Goal: Information Seeking & Learning: Compare options

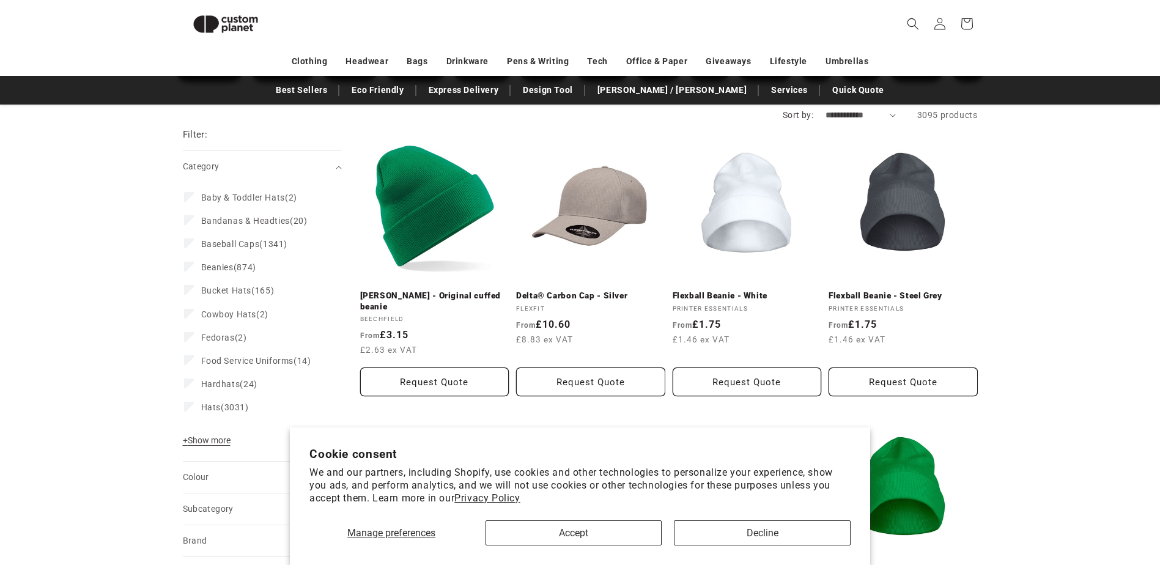
scroll to position [229, 0]
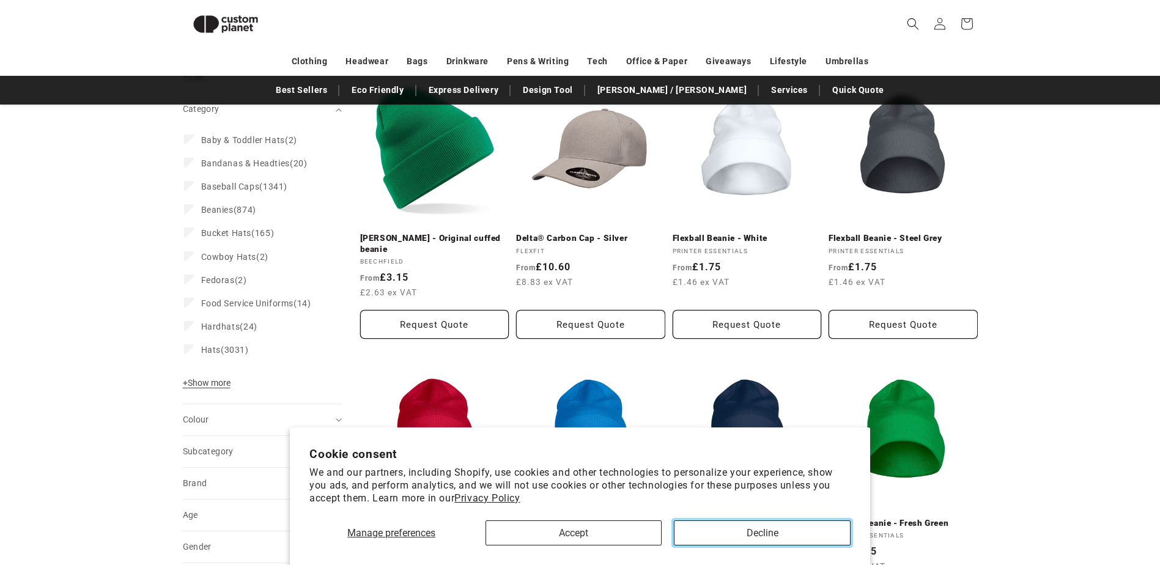
click at [746, 535] on button "Decline" at bounding box center [762, 533] width 176 height 25
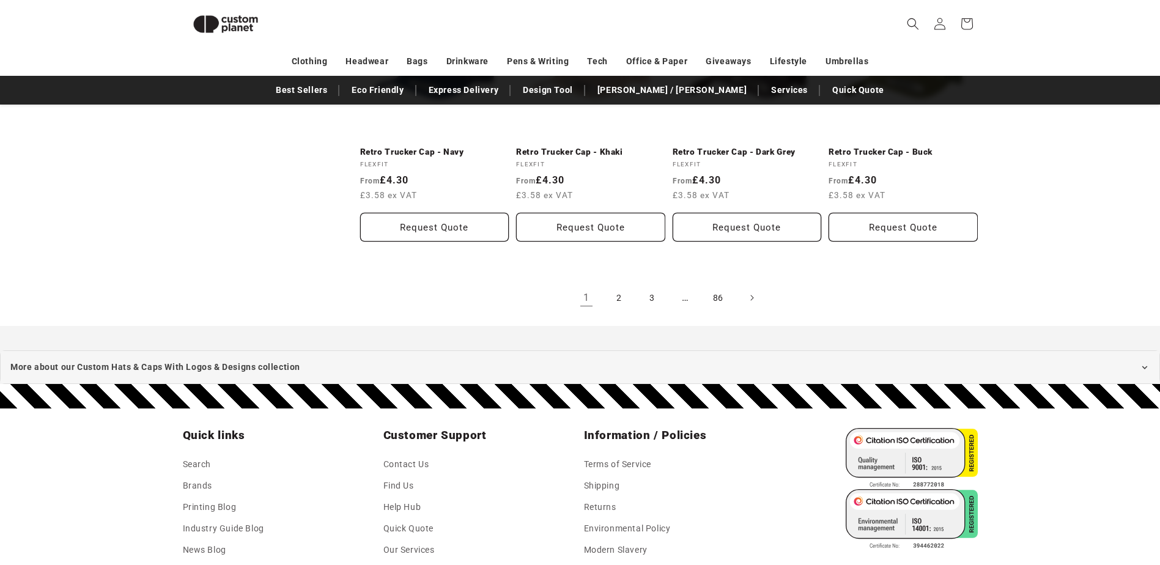
scroll to position [2553, 0]
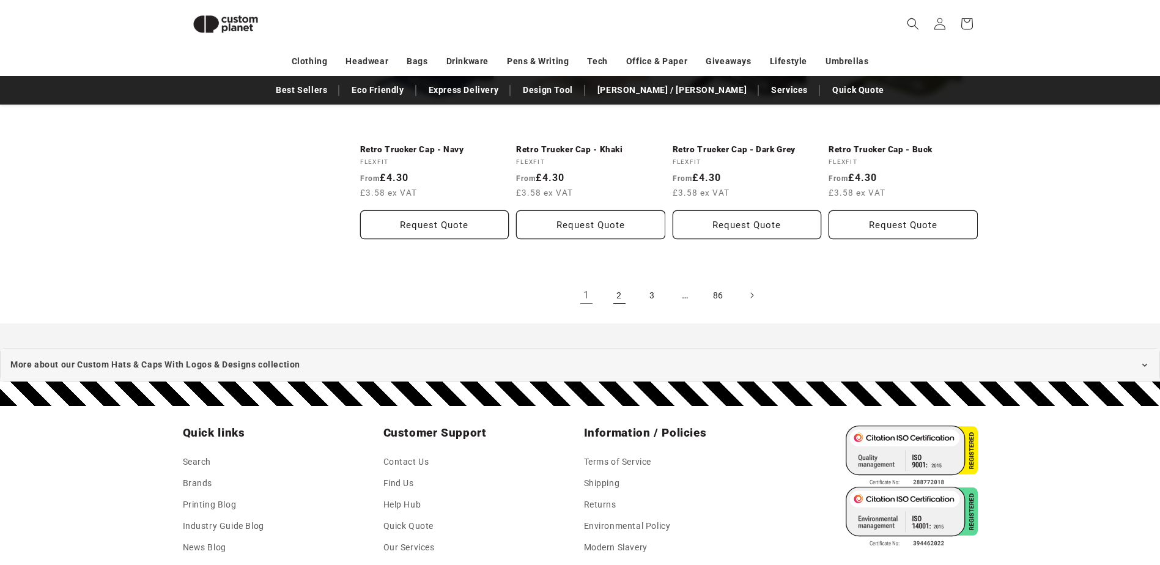
click at [620, 283] on link "2" at bounding box center [619, 295] width 27 height 27
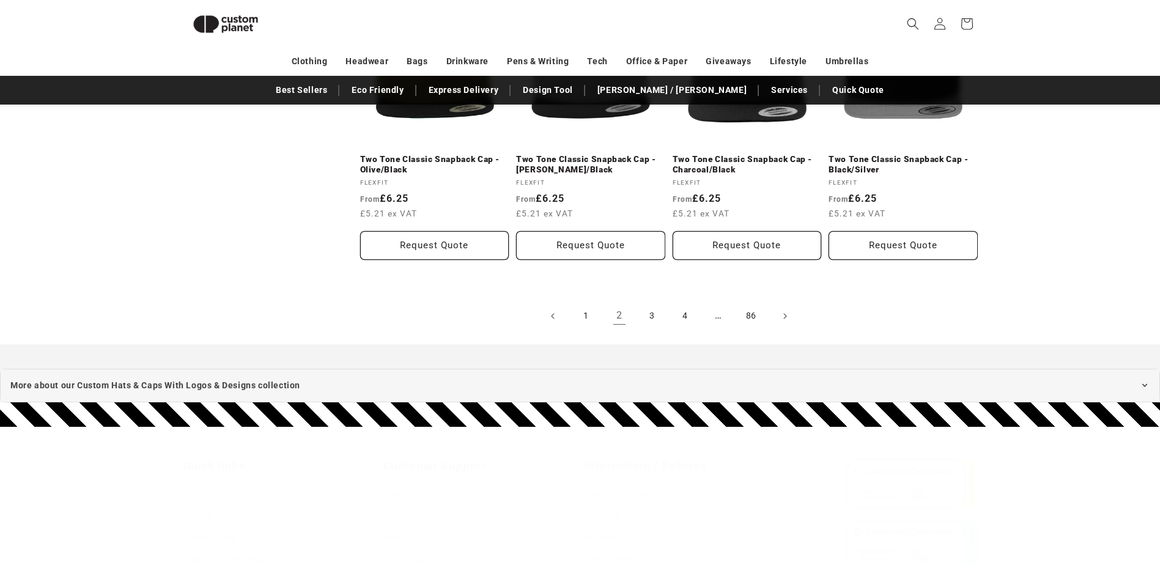
scroll to position [2552, 0]
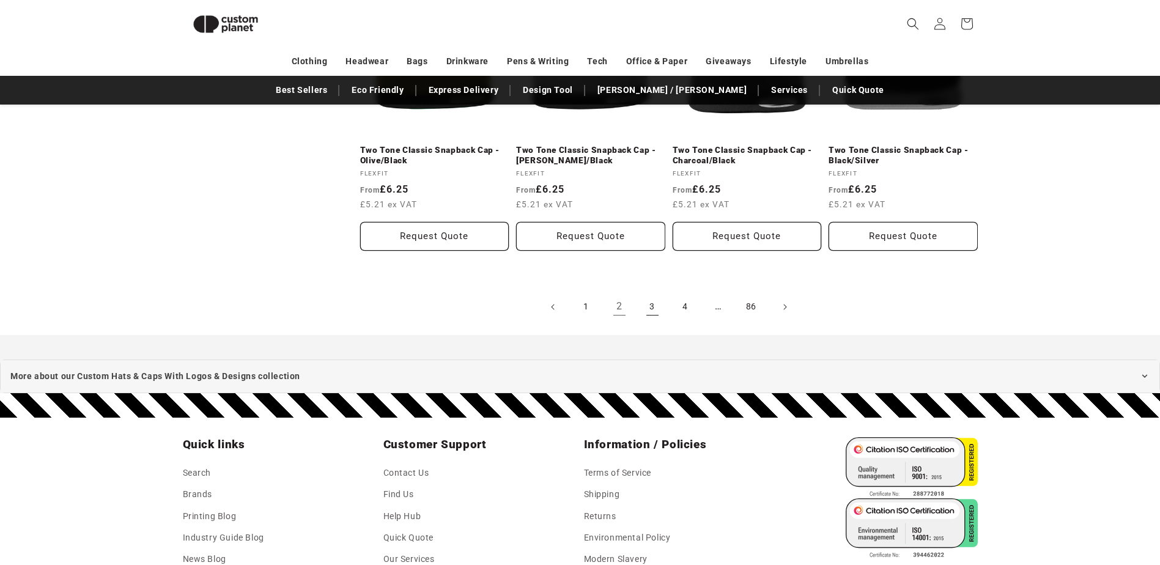
click at [654, 308] on link "3" at bounding box center [652, 307] width 27 height 27
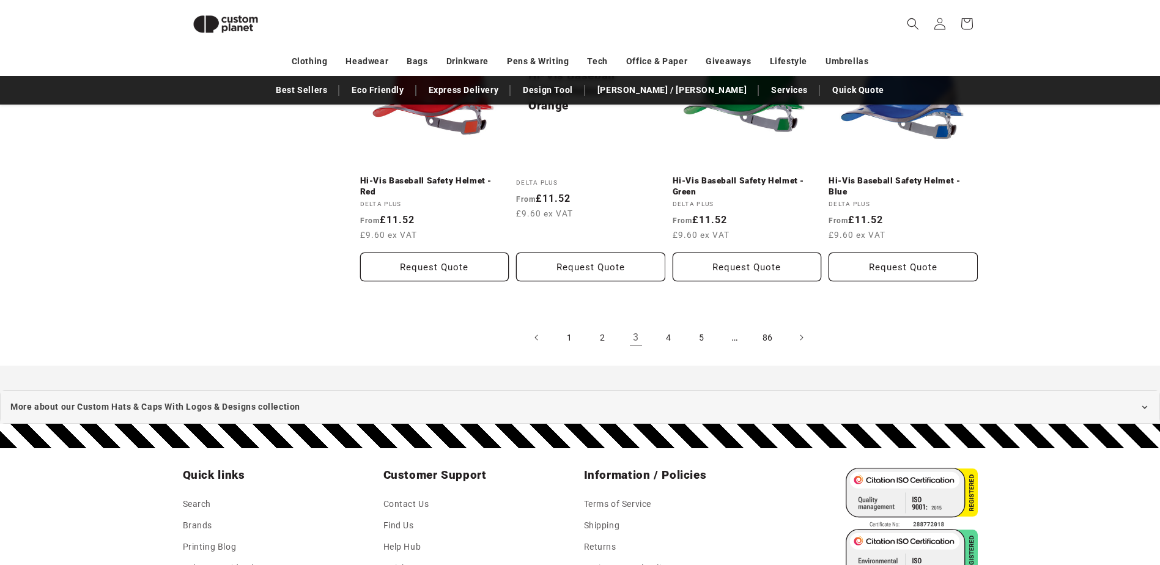
scroll to position [2552, 0]
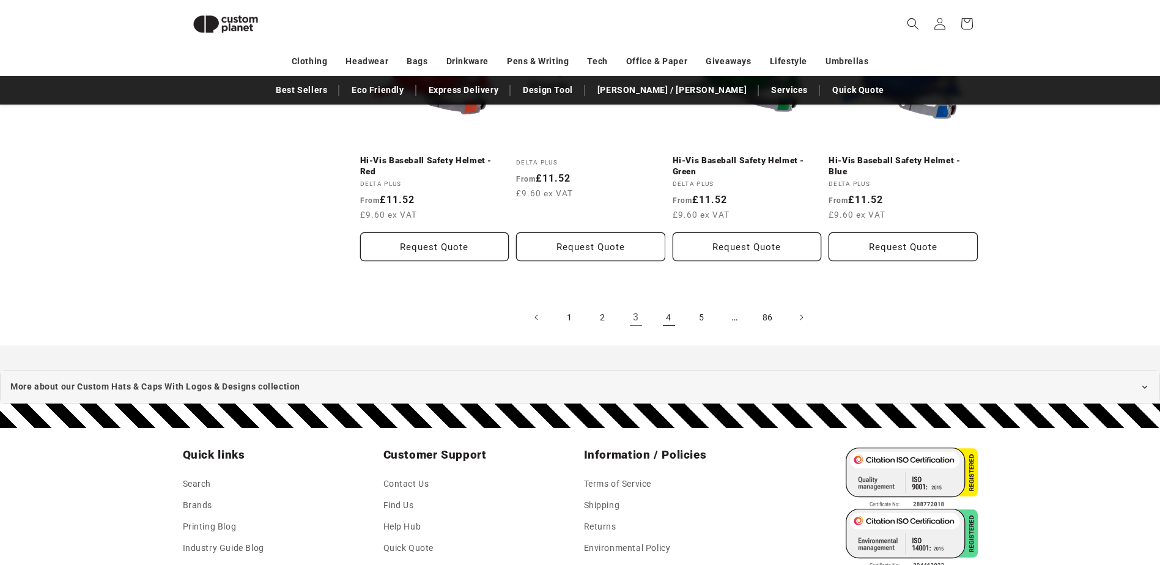
drag, startPoint x: 670, startPoint y: 315, endPoint x: 660, endPoint y: 316, distance: 9.9
click at [670, 315] on link "4" at bounding box center [669, 317] width 27 height 27
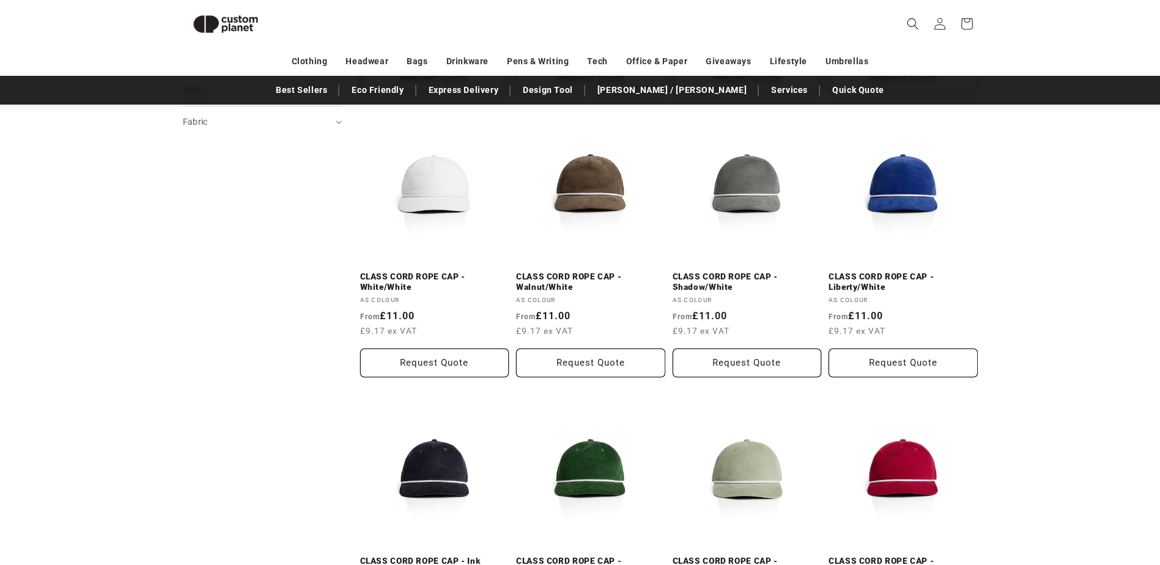
scroll to position [840, 0]
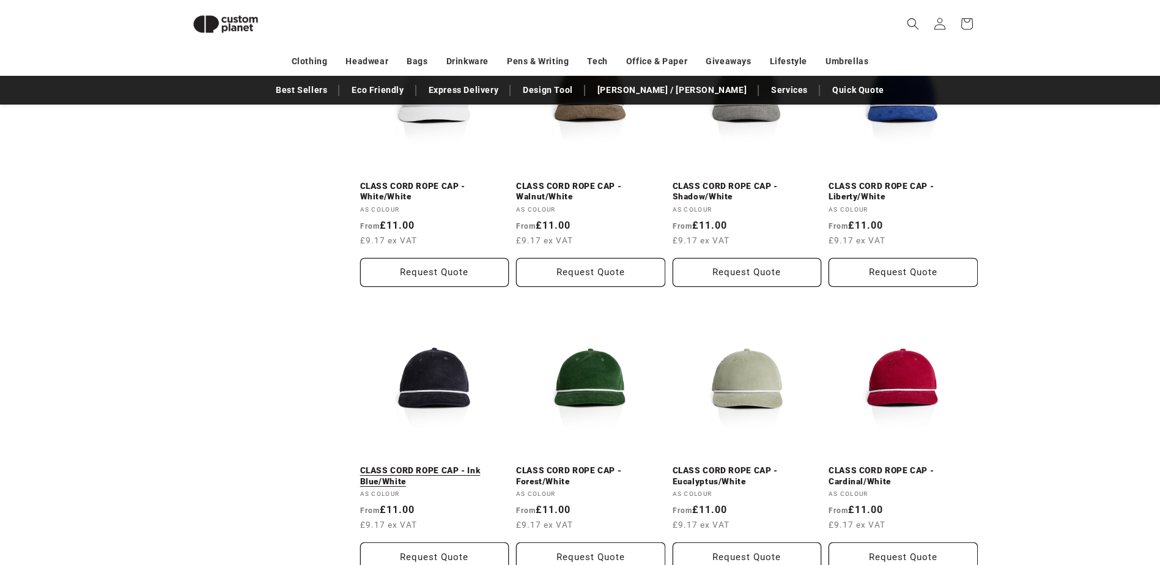
click at [439, 465] on link "CLASS CORD ROPE CAP - Ink Blue/White" at bounding box center [434, 475] width 149 height 21
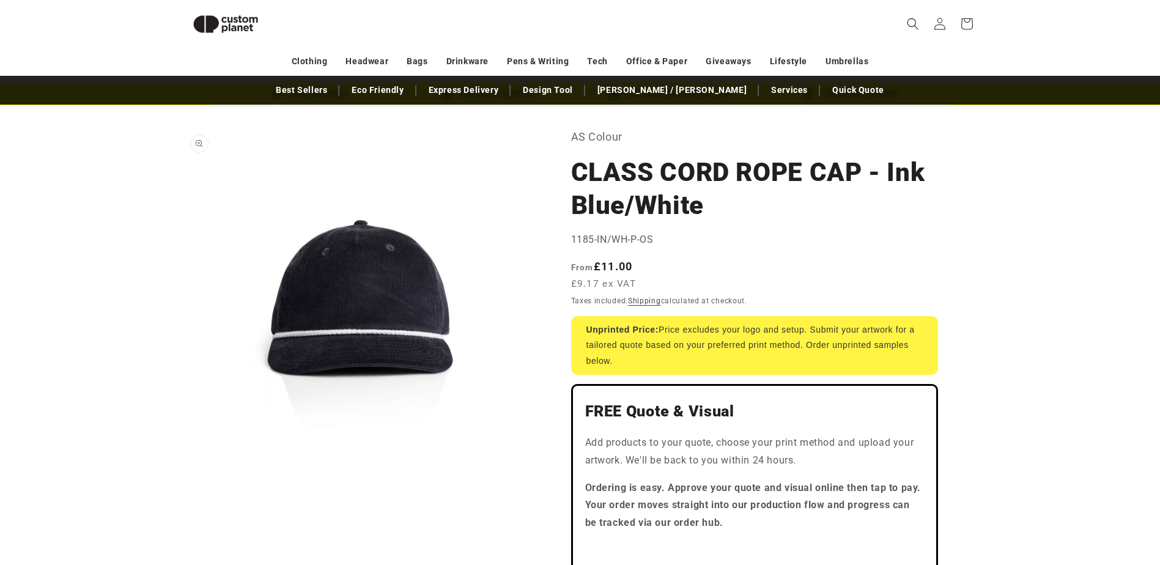
scroll to position [45, 0]
click at [183, 486] on button "Open media 1 in modal" at bounding box center [183, 486] width 0 height 0
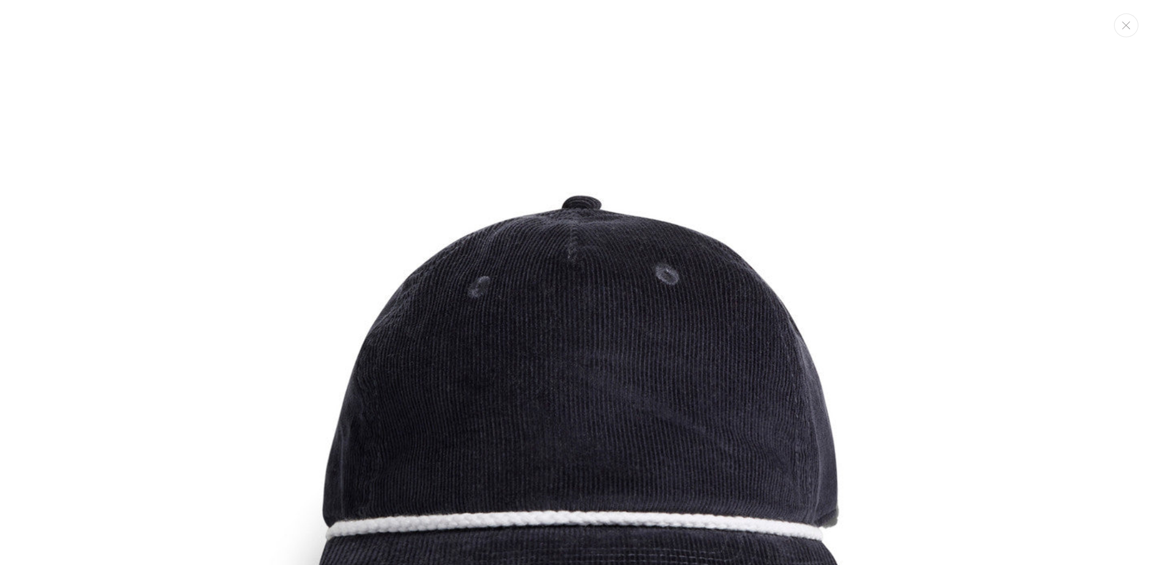
scroll to position [0, 0]
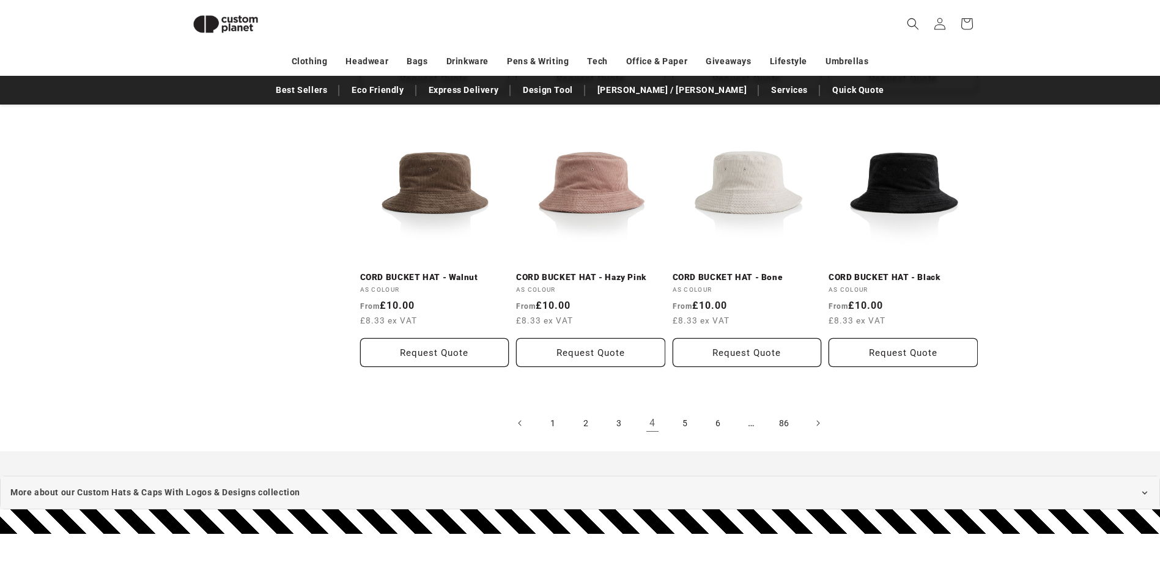
scroll to position [2430, 0]
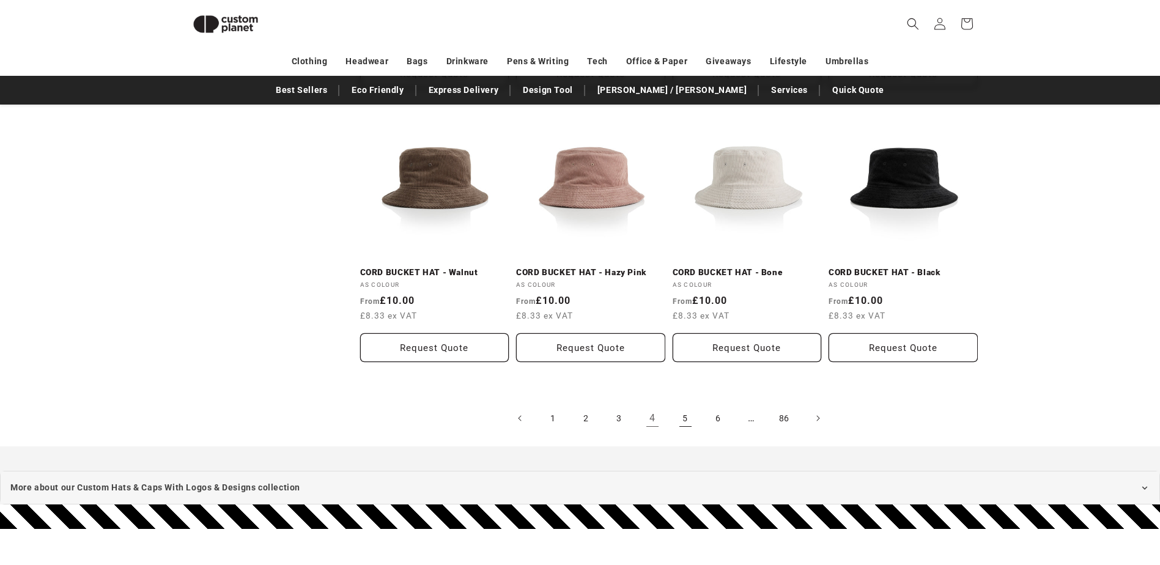
click at [680, 421] on link "5" at bounding box center [685, 418] width 27 height 27
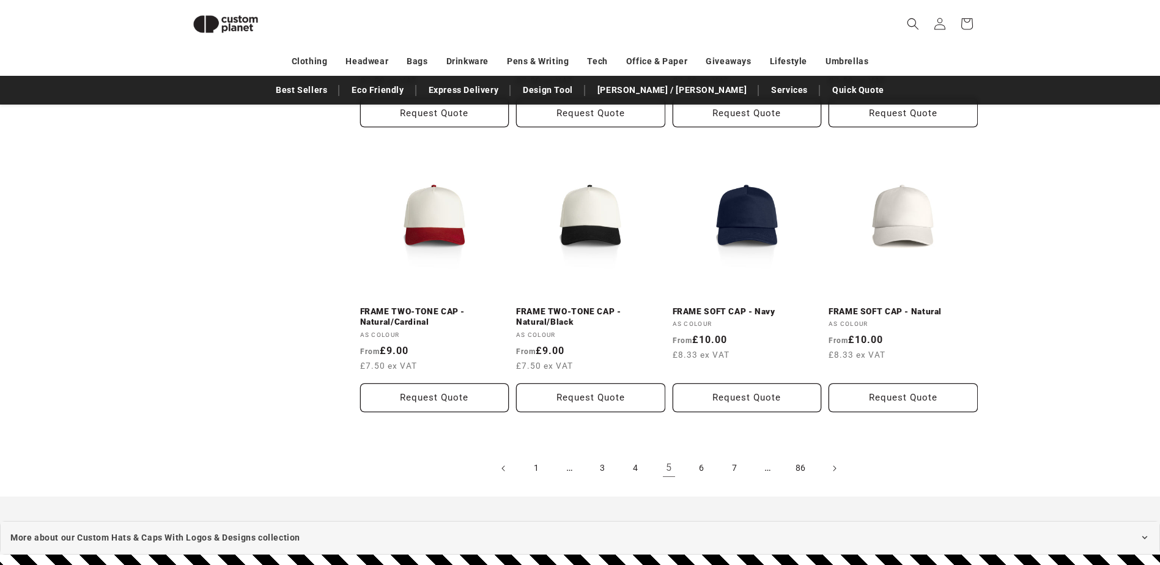
scroll to position [2491, 0]
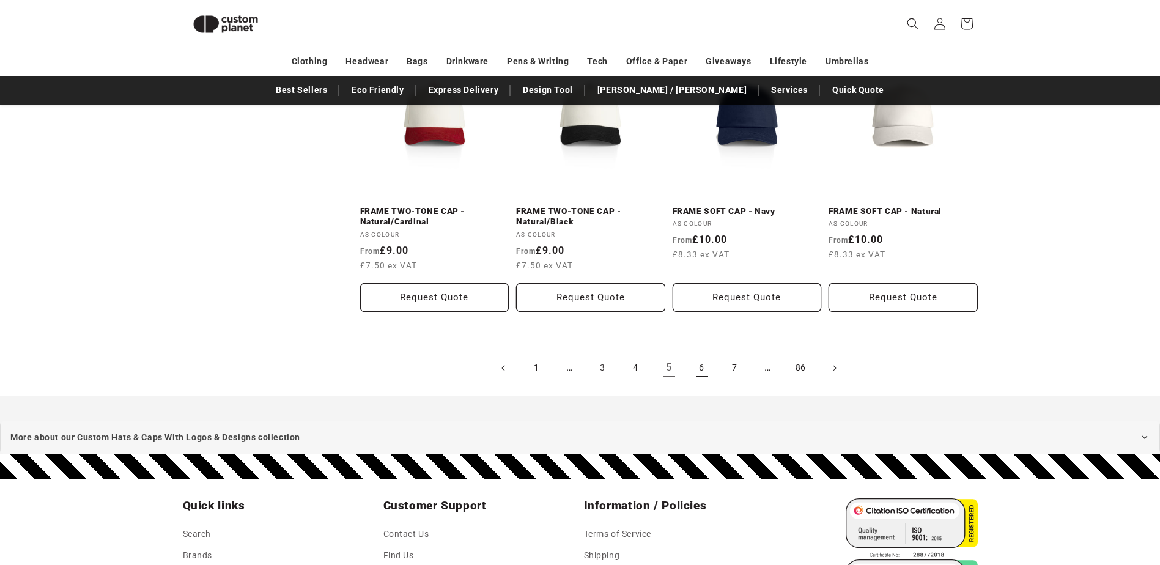
click at [702, 370] on link "6" at bounding box center [702, 368] width 27 height 27
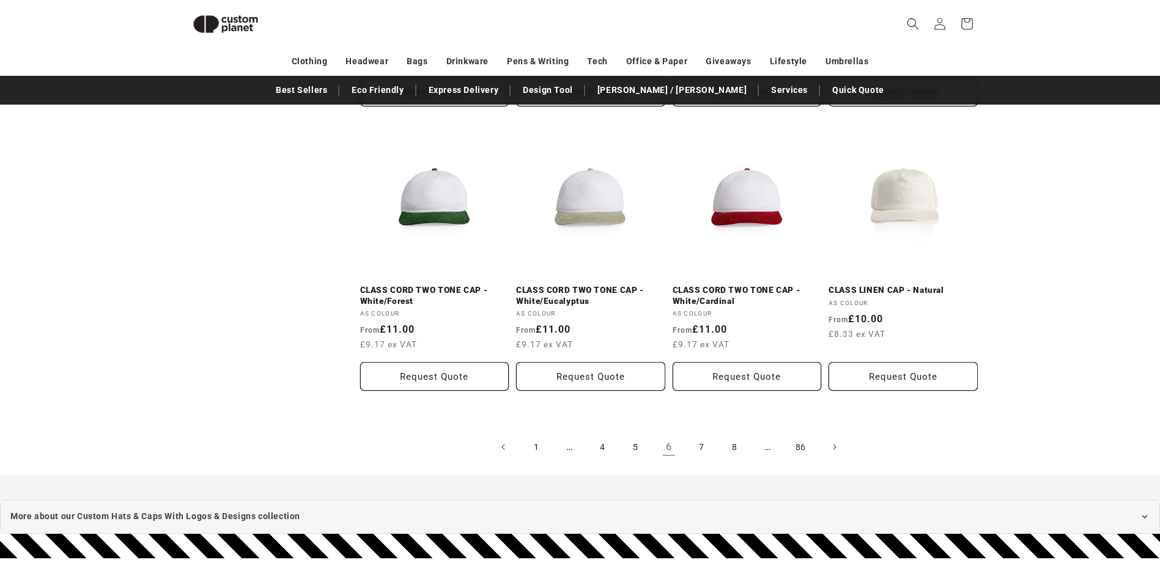
scroll to position [2491, 0]
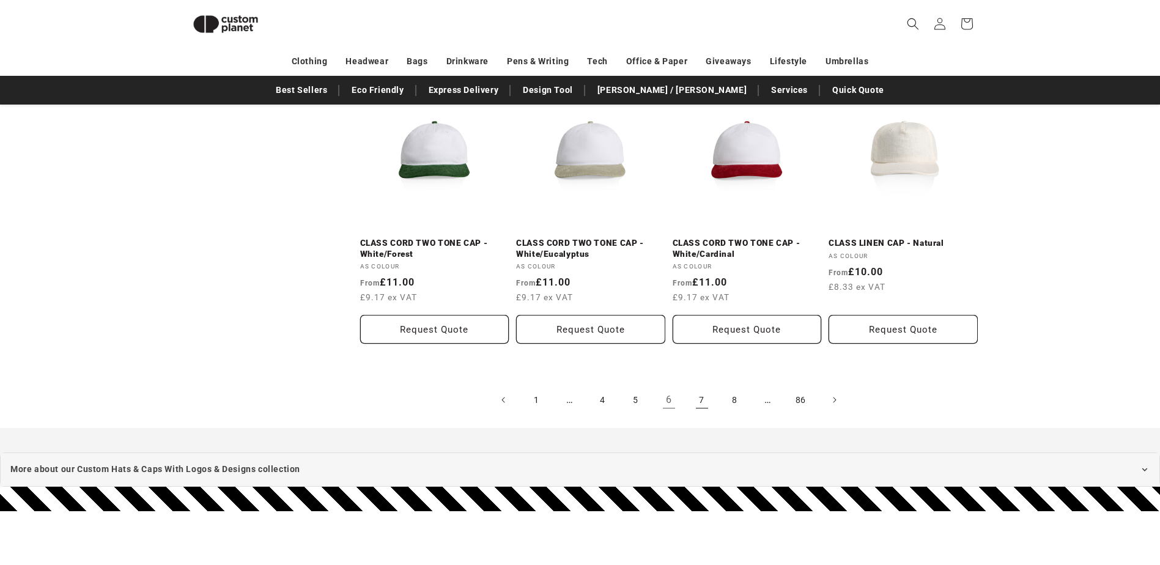
click at [702, 400] on link "7" at bounding box center [702, 400] width 27 height 27
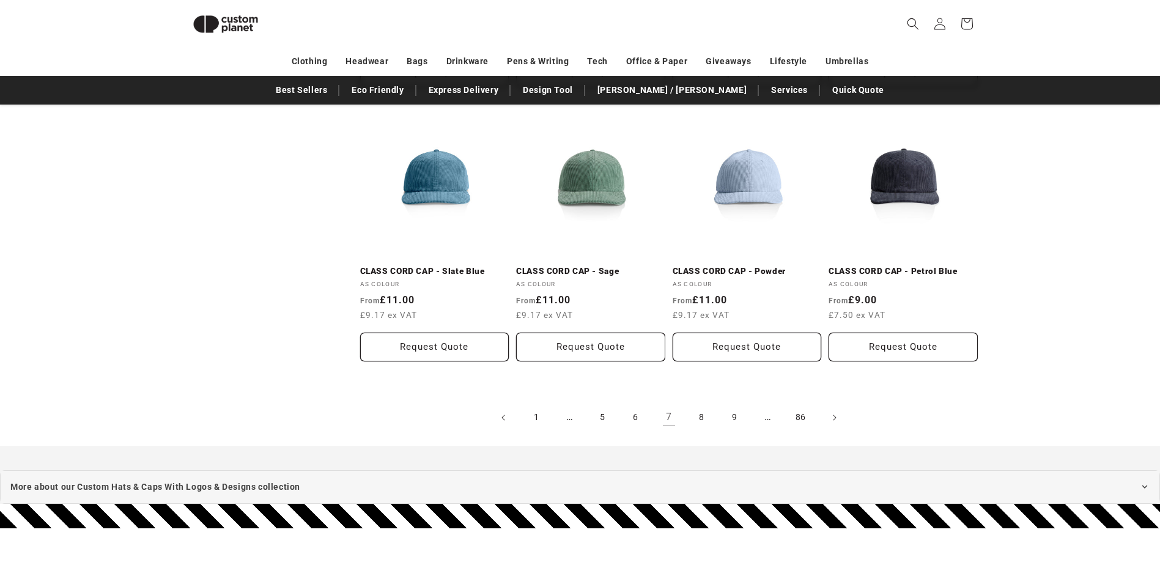
scroll to position [2492, 0]
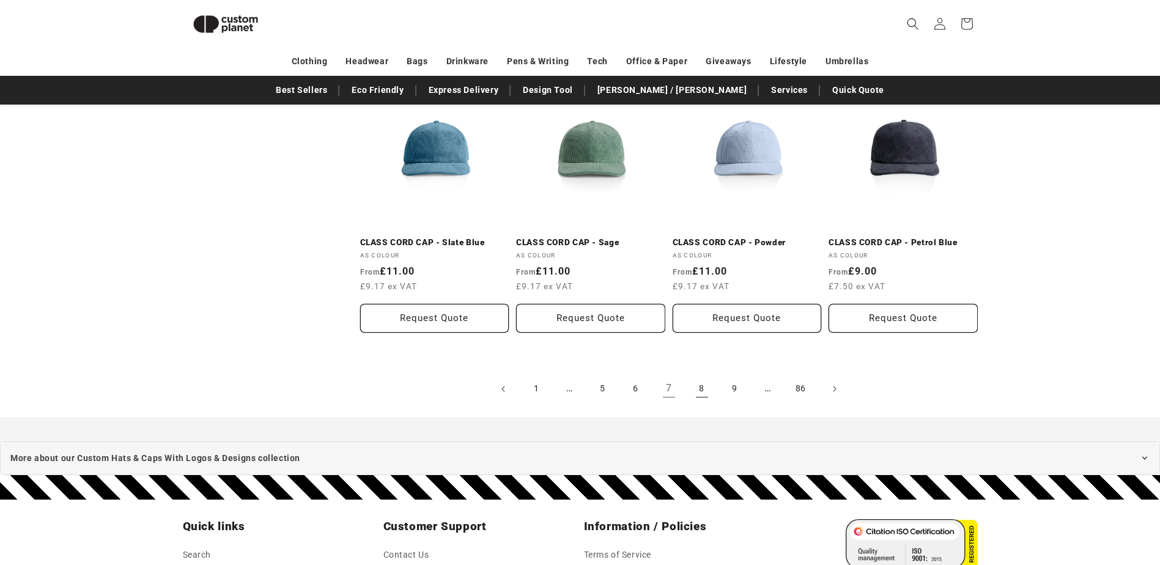
click at [703, 391] on link "8" at bounding box center [702, 389] width 27 height 27
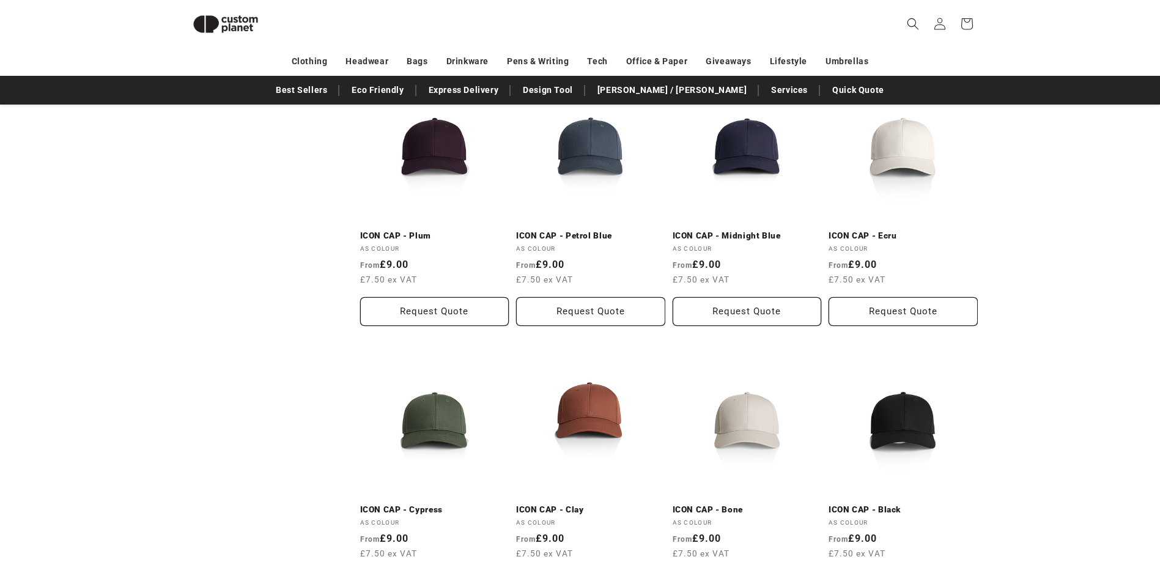
scroll to position [2308, 0]
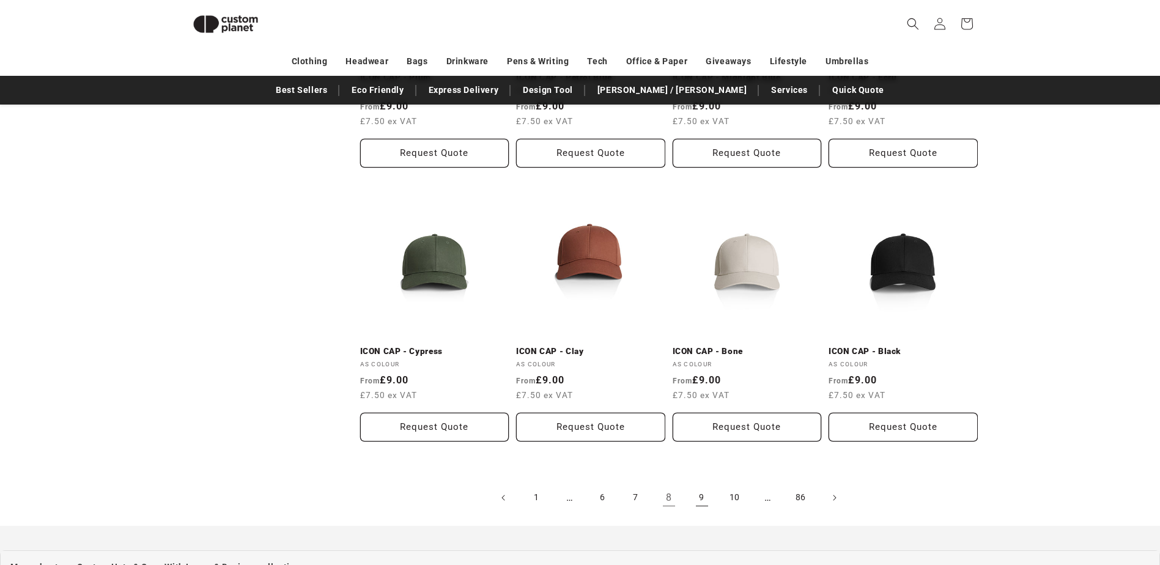
click at [703, 495] on link "9" at bounding box center [702, 497] width 27 height 27
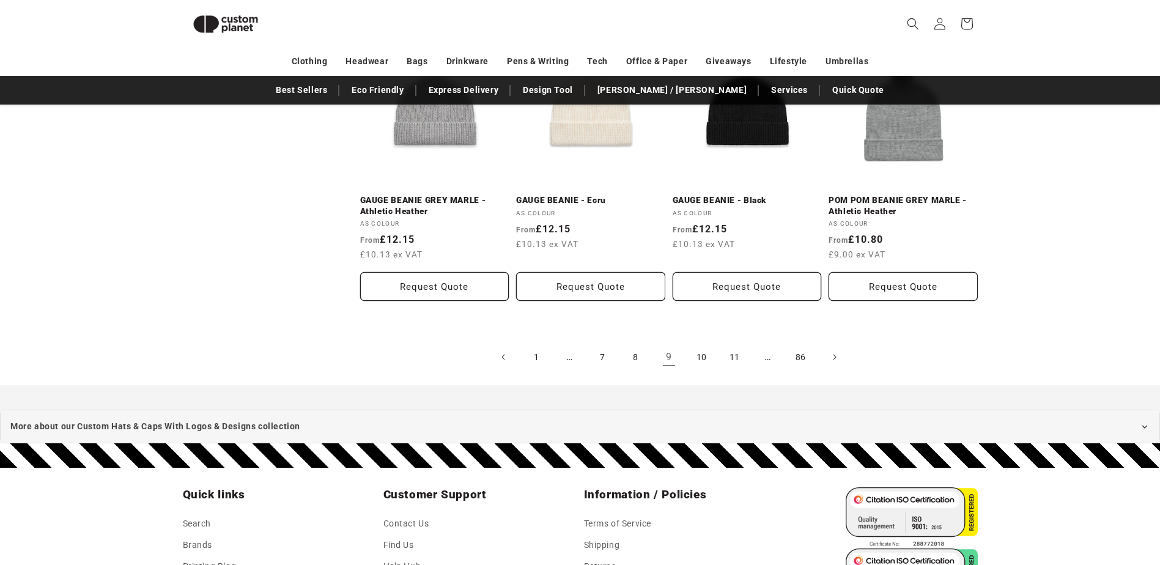
scroll to position [2492, 0]
click at [701, 348] on link "10" at bounding box center [702, 356] width 27 height 27
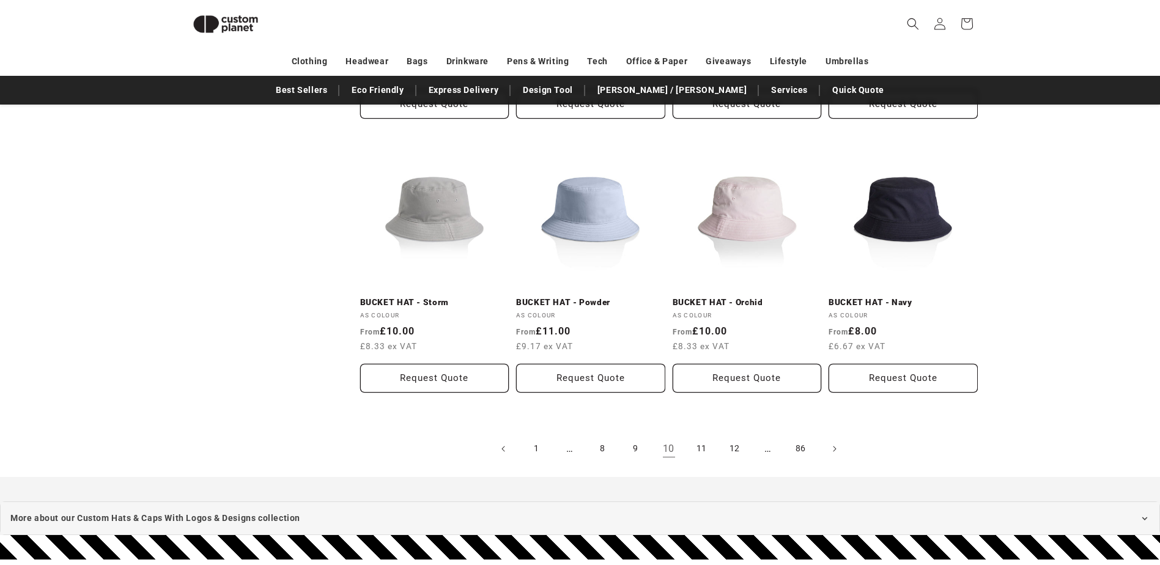
scroll to position [2429, 0]
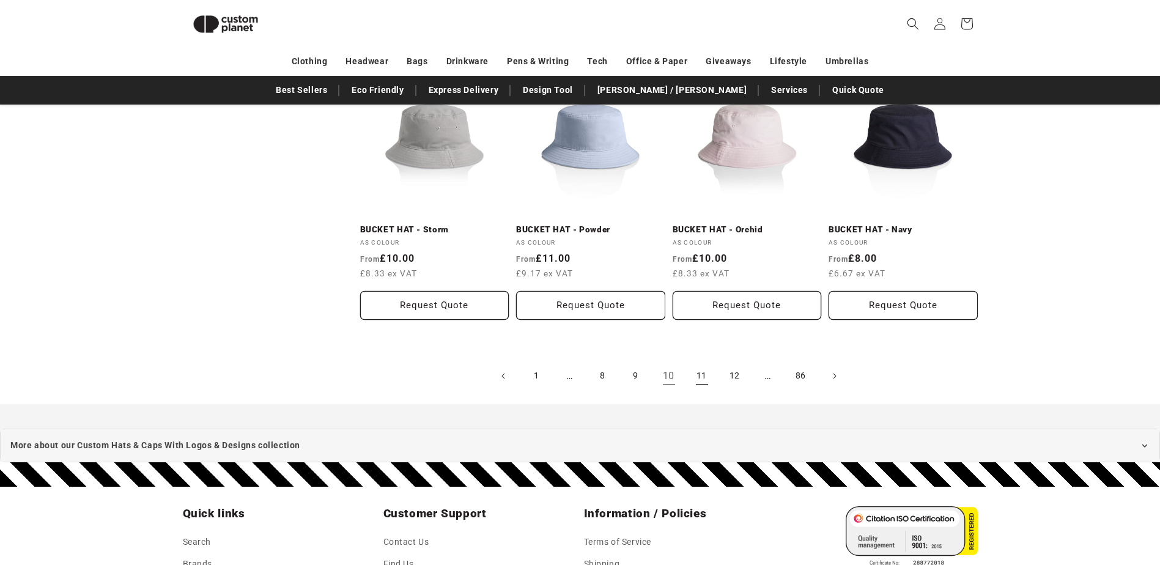
click at [698, 380] on link "11" at bounding box center [702, 376] width 27 height 27
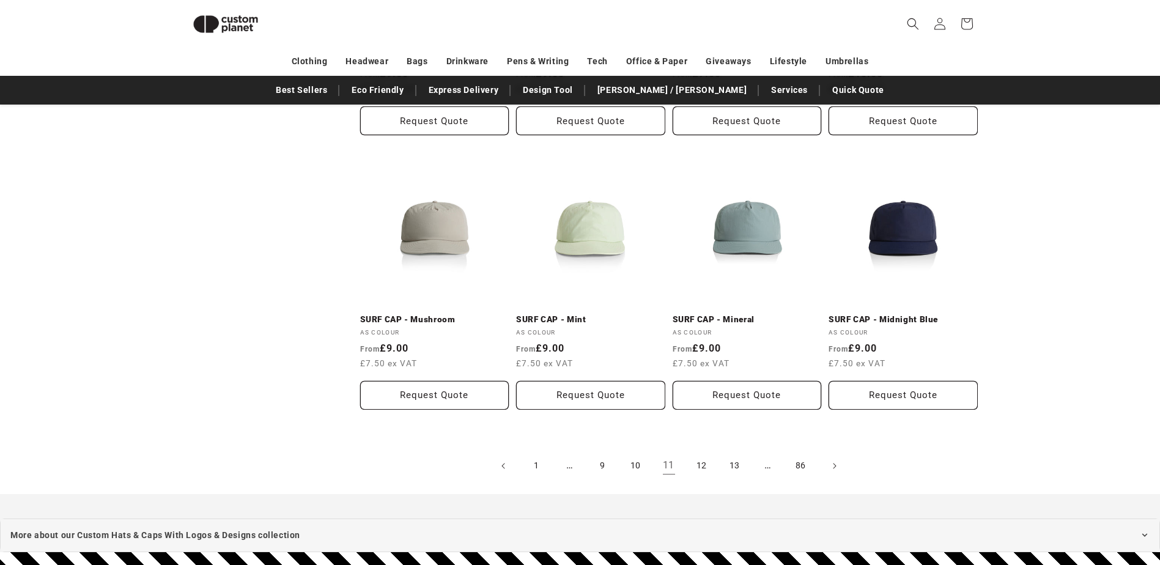
scroll to position [2371, 0]
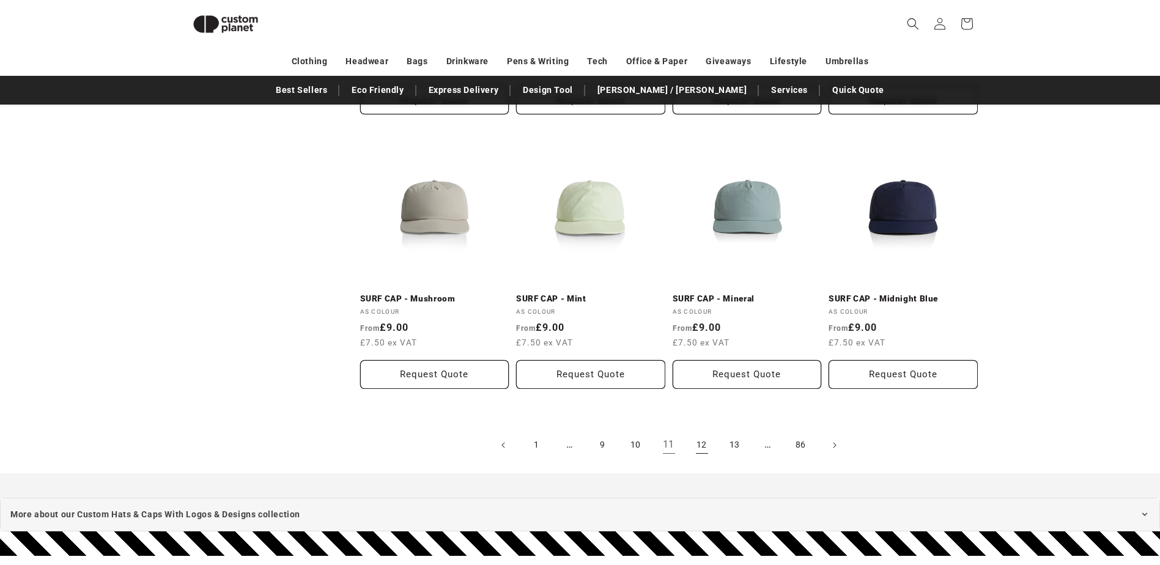
click at [695, 436] on link "12" at bounding box center [702, 445] width 27 height 27
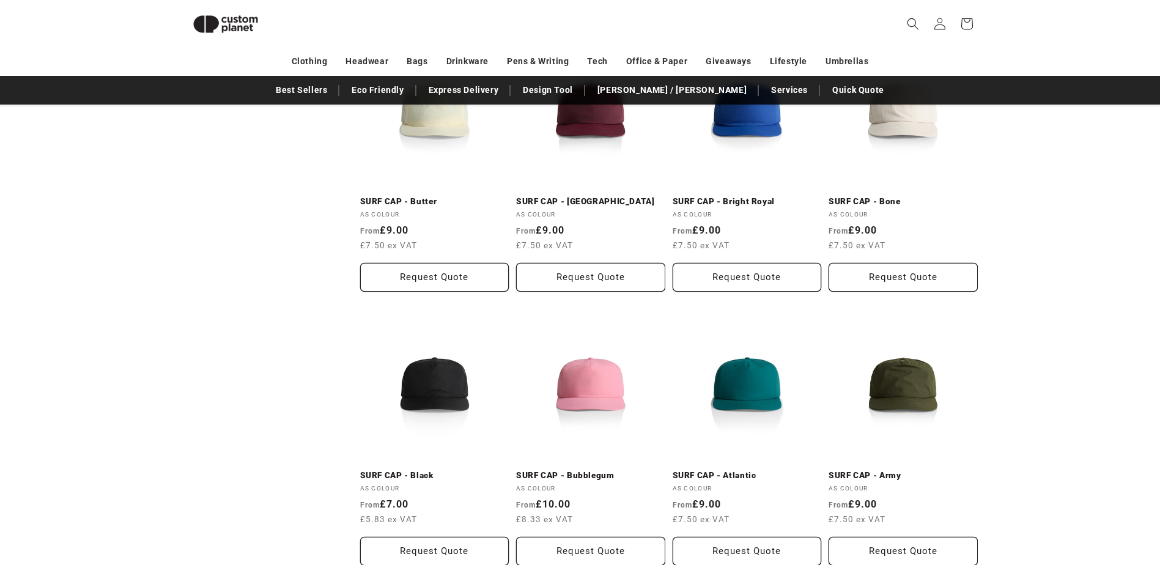
scroll to position [1669, 0]
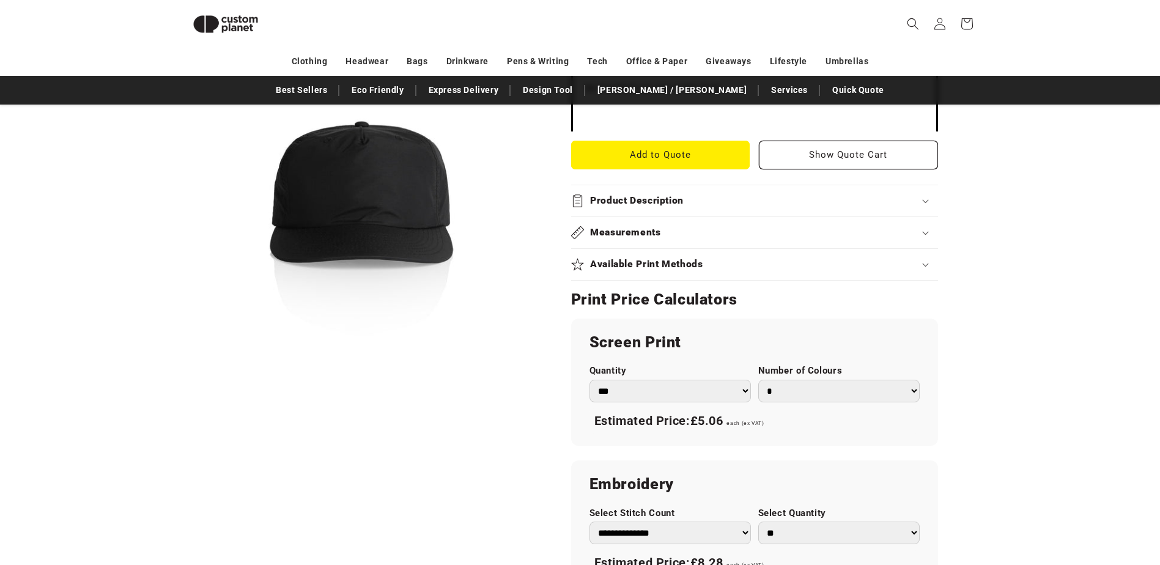
scroll to position [445, 0]
